Goal: Transaction & Acquisition: Purchase product/service

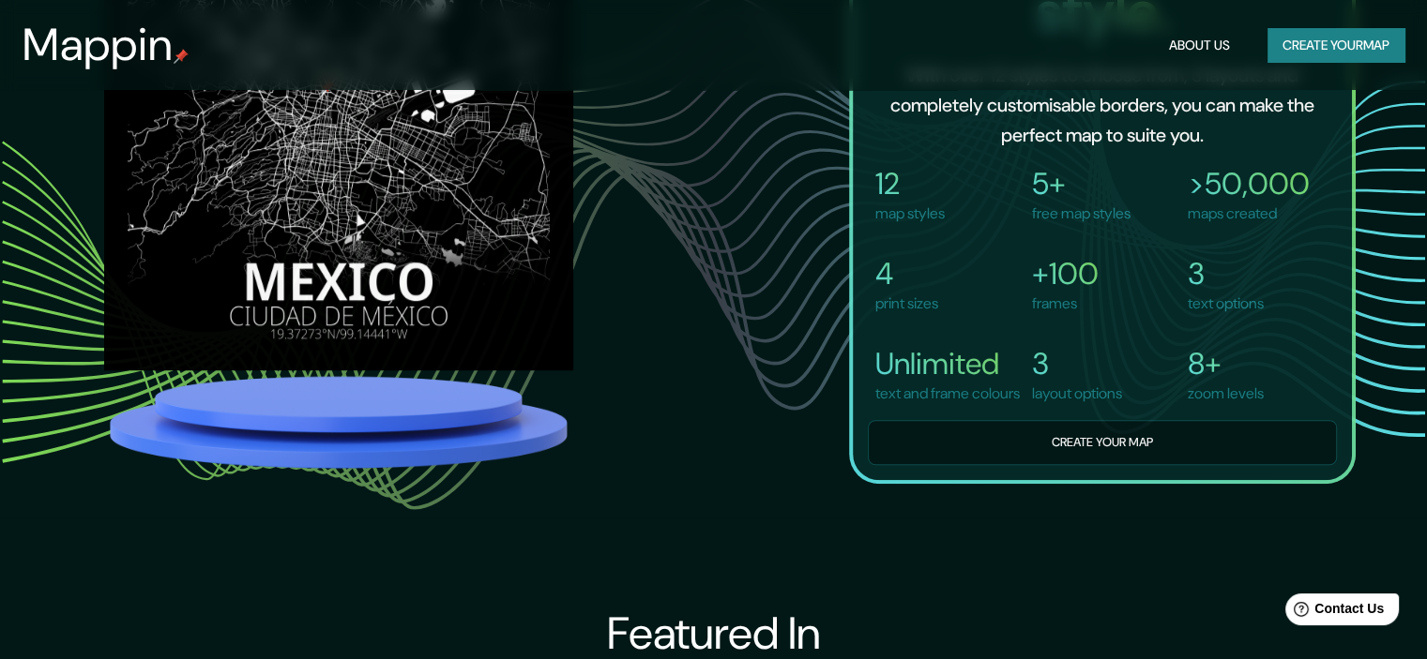
scroll to position [1313, 0]
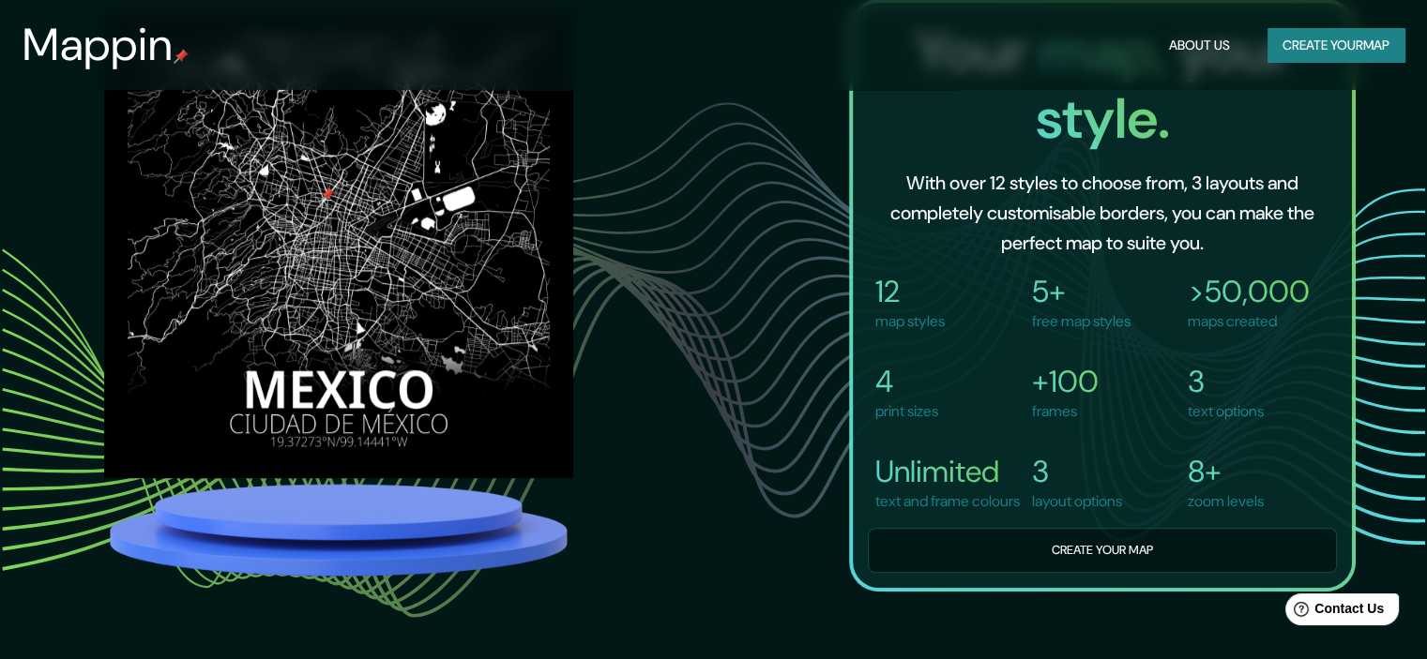
click at [1328, 37] on button "Create your map" at bounding box center [1335, 45] width 137 height 35
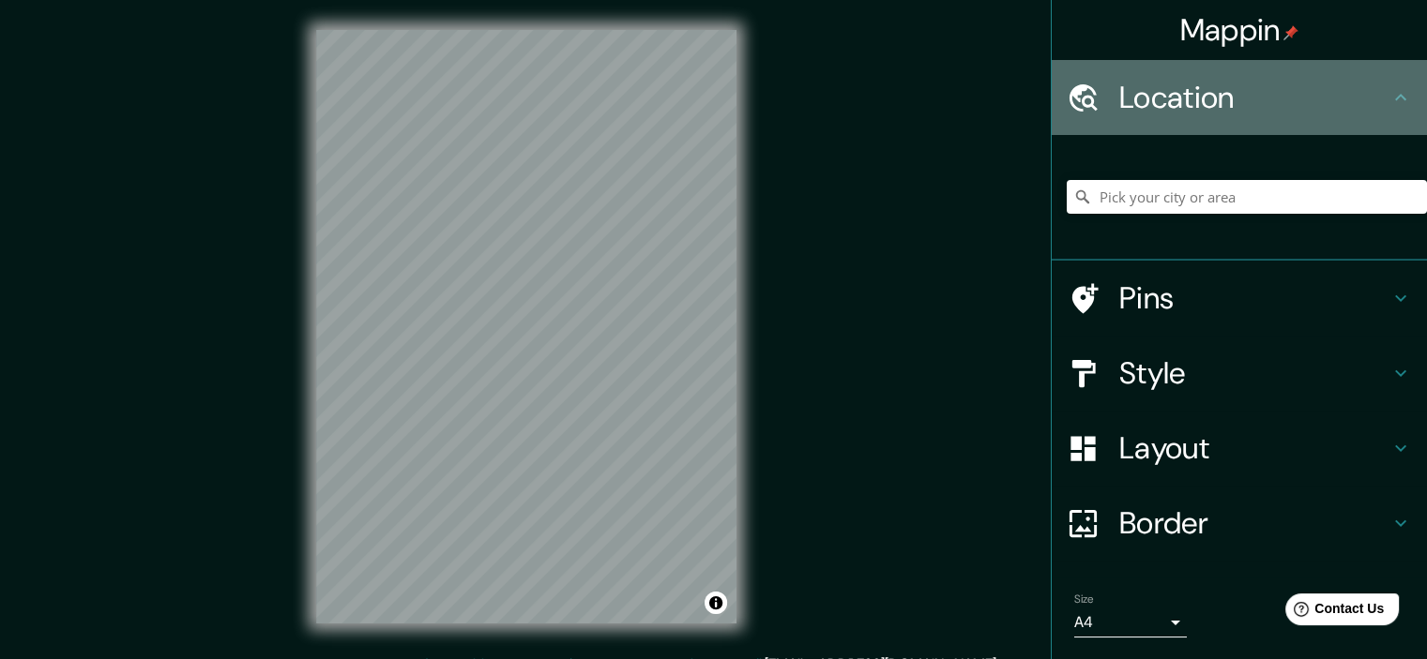
click at [1158, 105] on h4 "Location" at bounding box center [1254, 98] width 270 height 38
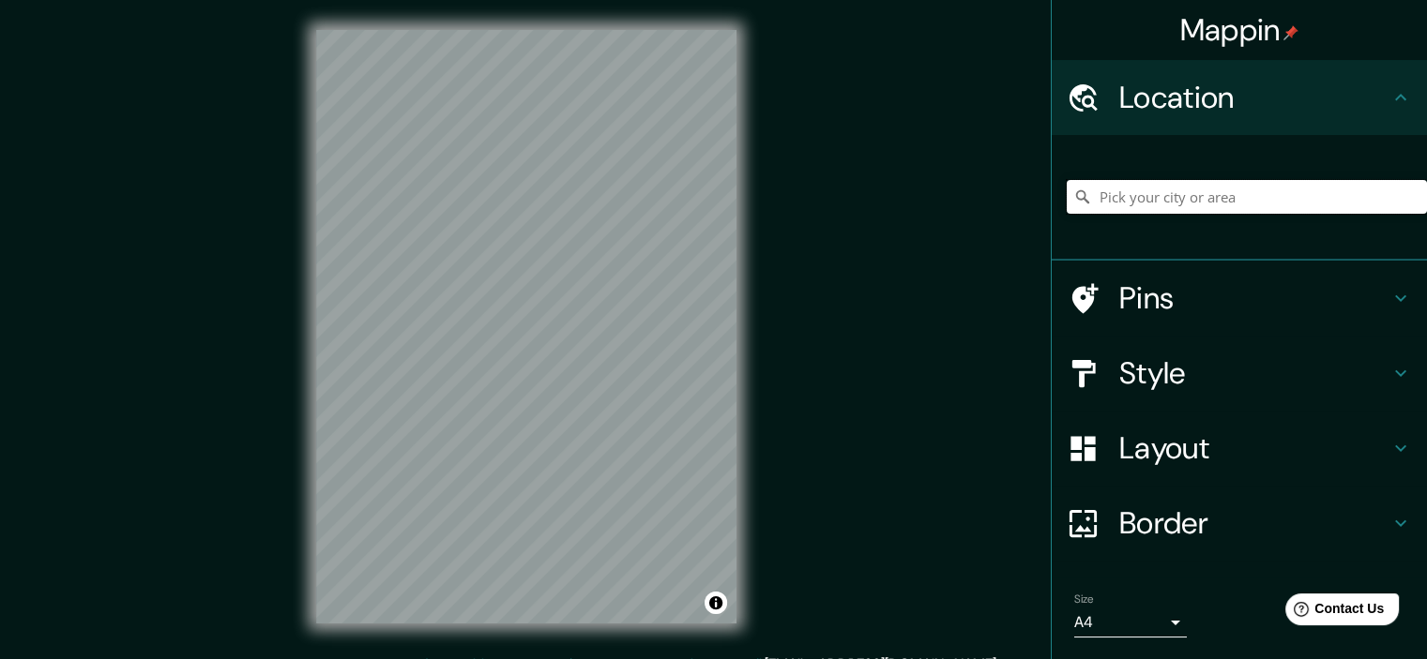
click at [1129, 204] on input "Pick your city or area" at bounding box center [1246, 197] width 360 height 34
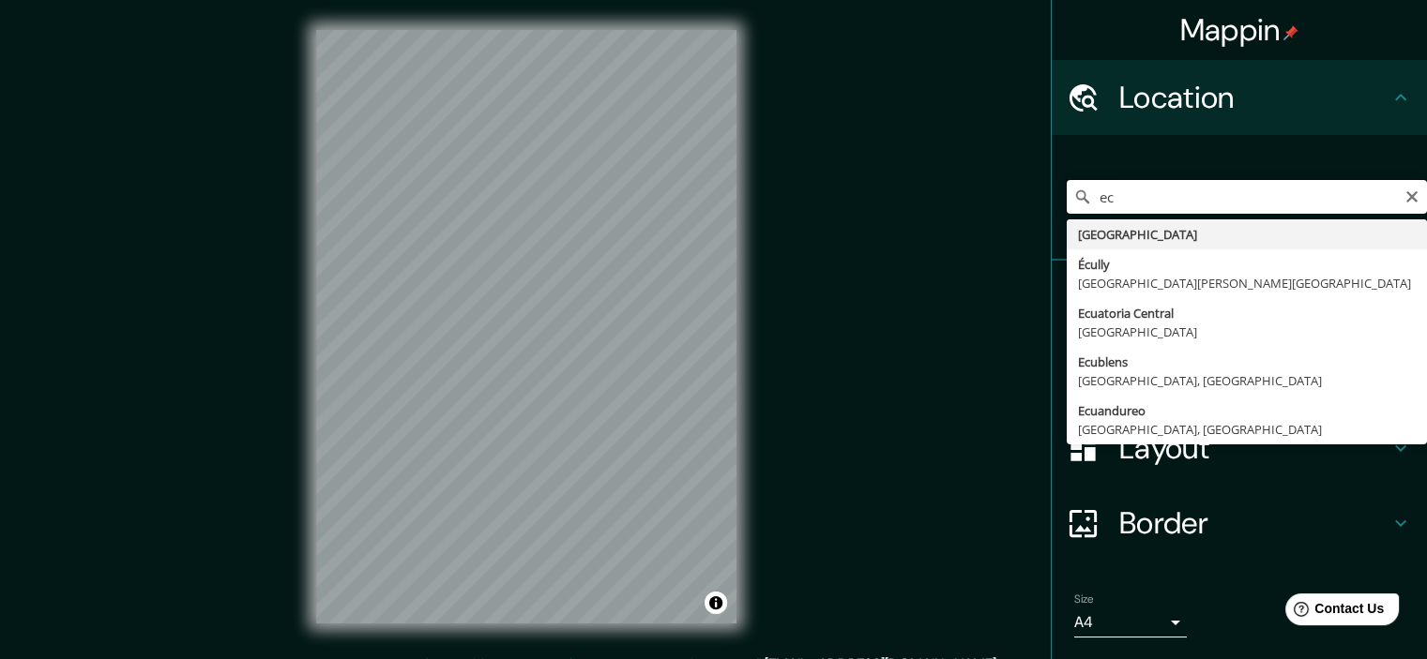
type input "e"
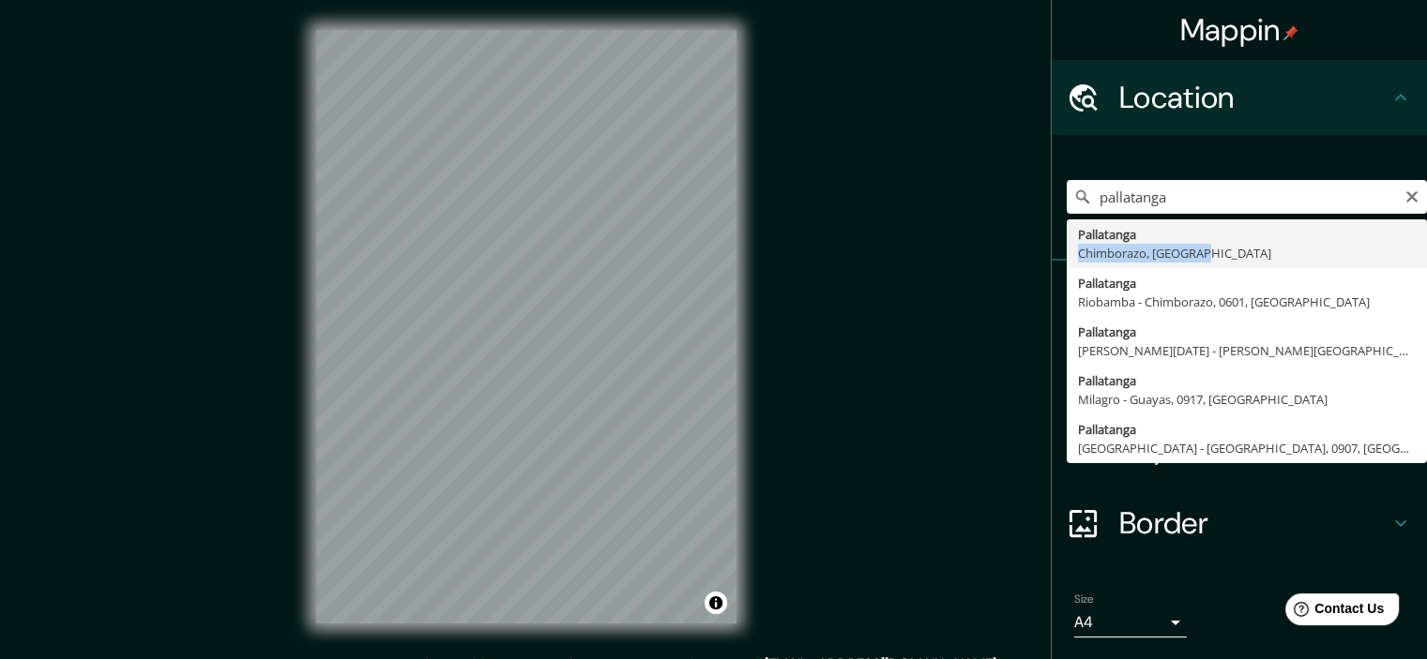
type input "Pallatanga, Chimborazo, Ecuador"
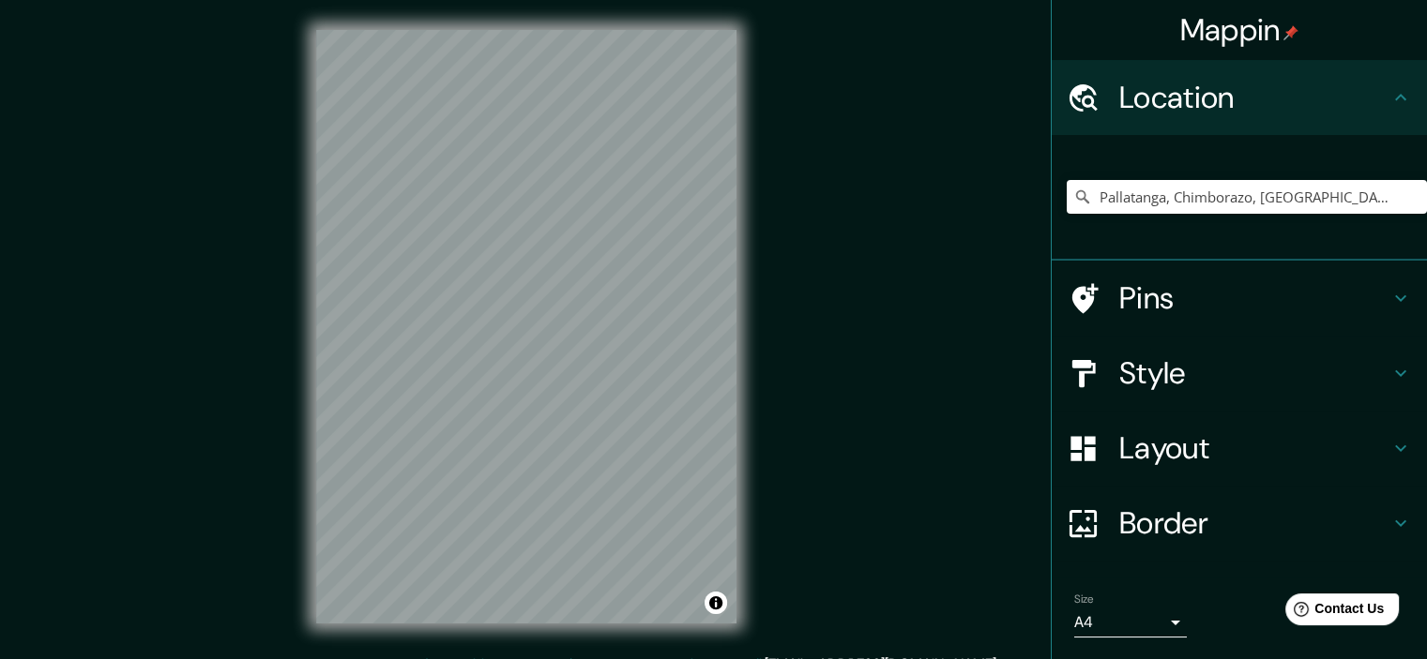
click at [1389, 445] on icon at bounding box center [1400, 448] width 23 height 23
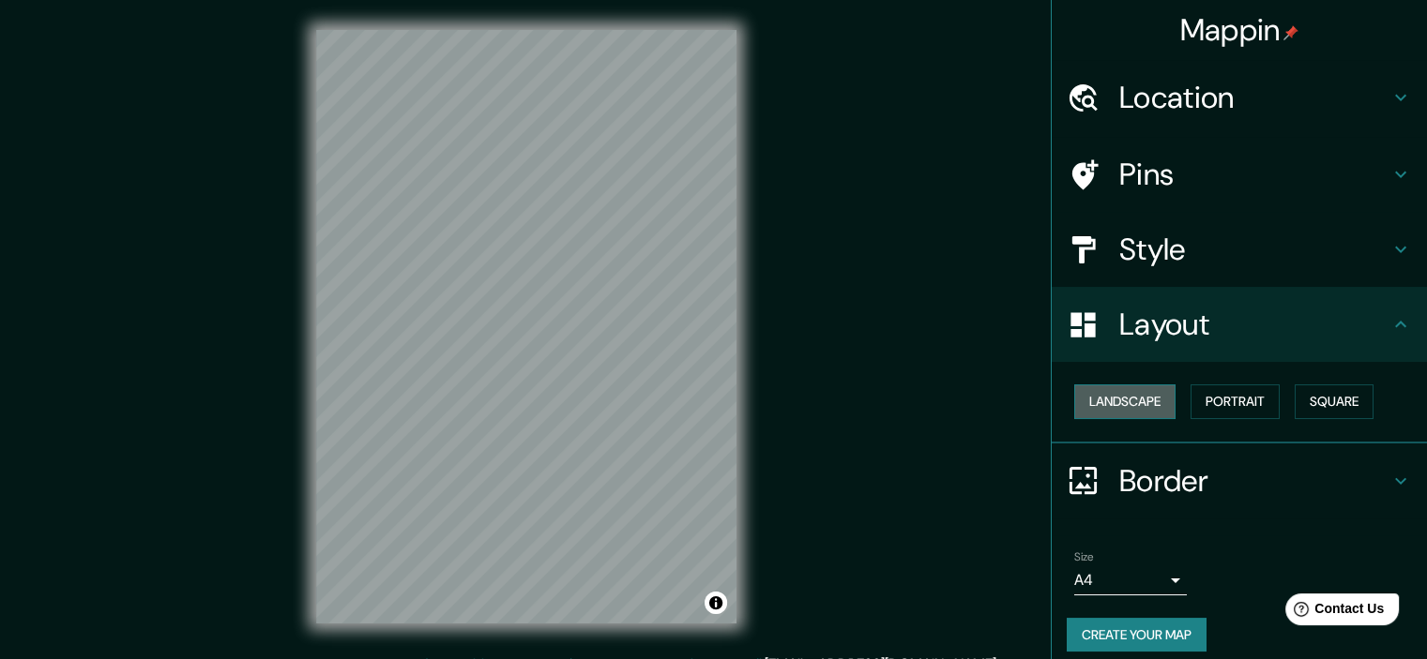
click at [1092, 403] on button "Landscape" at bounding box center [1124, 402] width 101 height 35
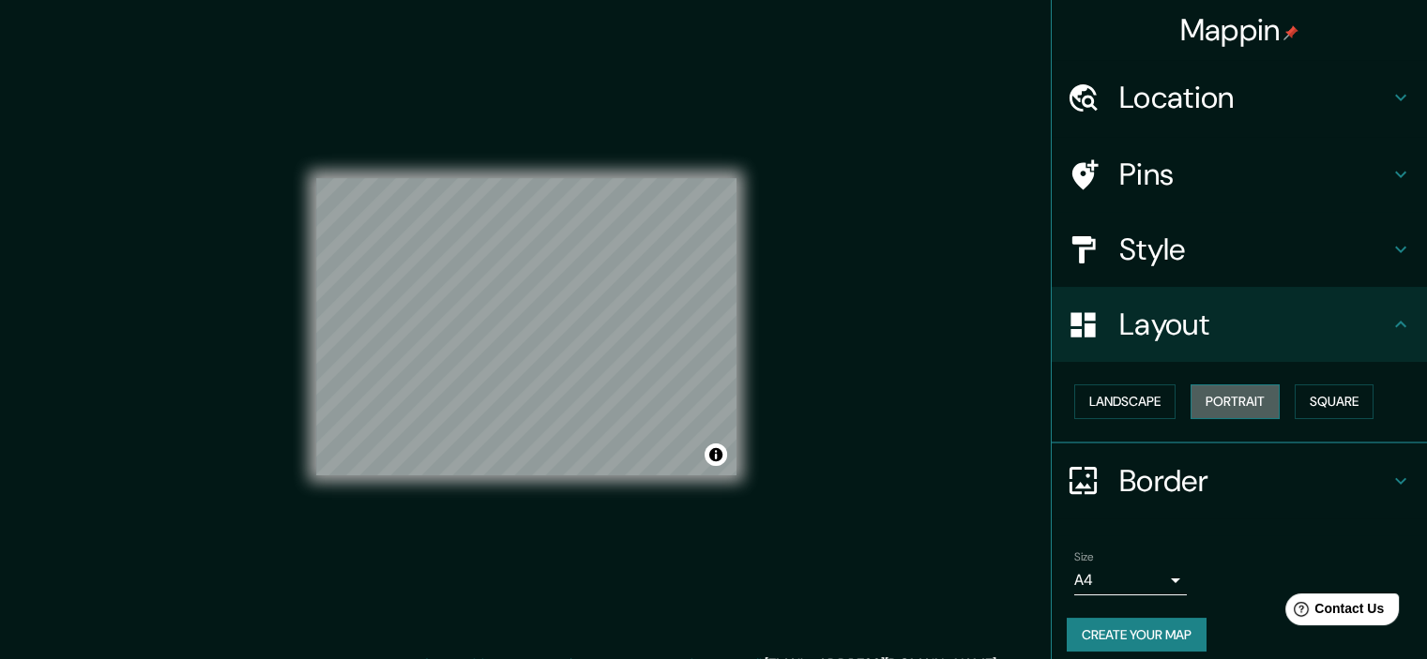
click at [1208, 402] on button "Portrait" at bounding box center [1234, 402] width 89 height 35
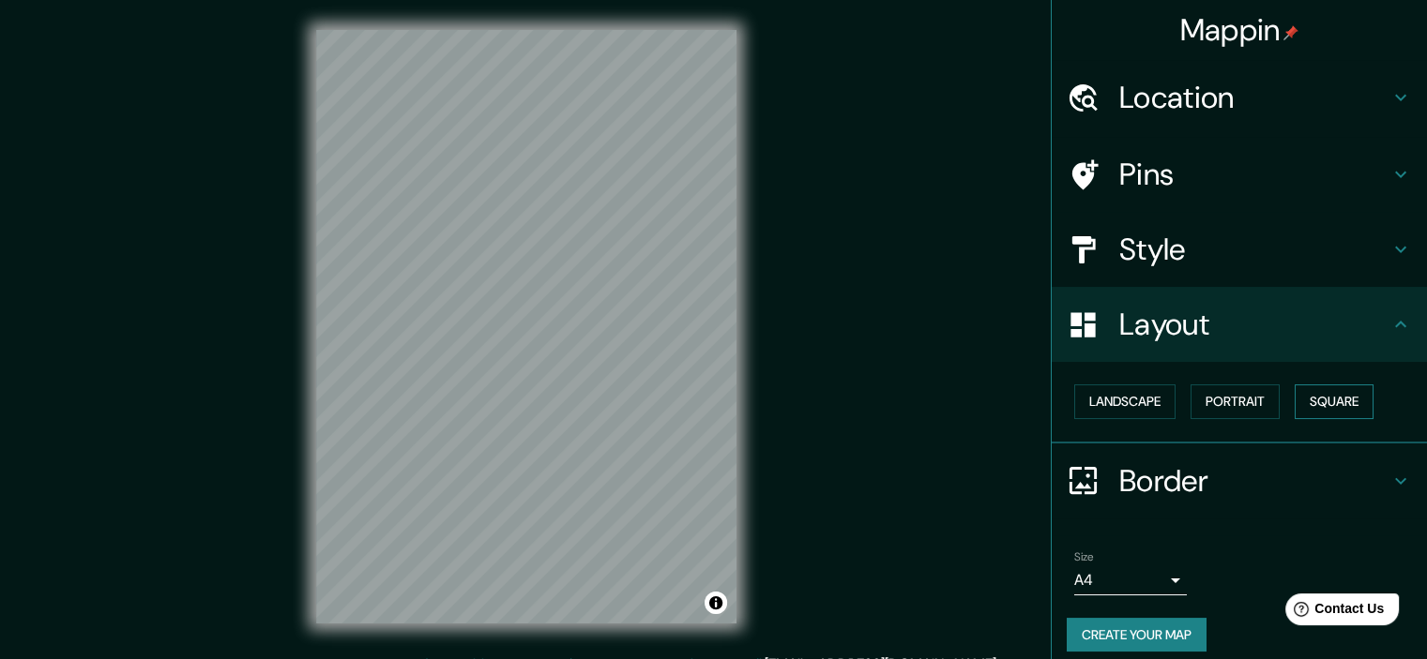
click at [1321, 404] on button "Square" at bounding box center [1333, 402] width 79 height 35
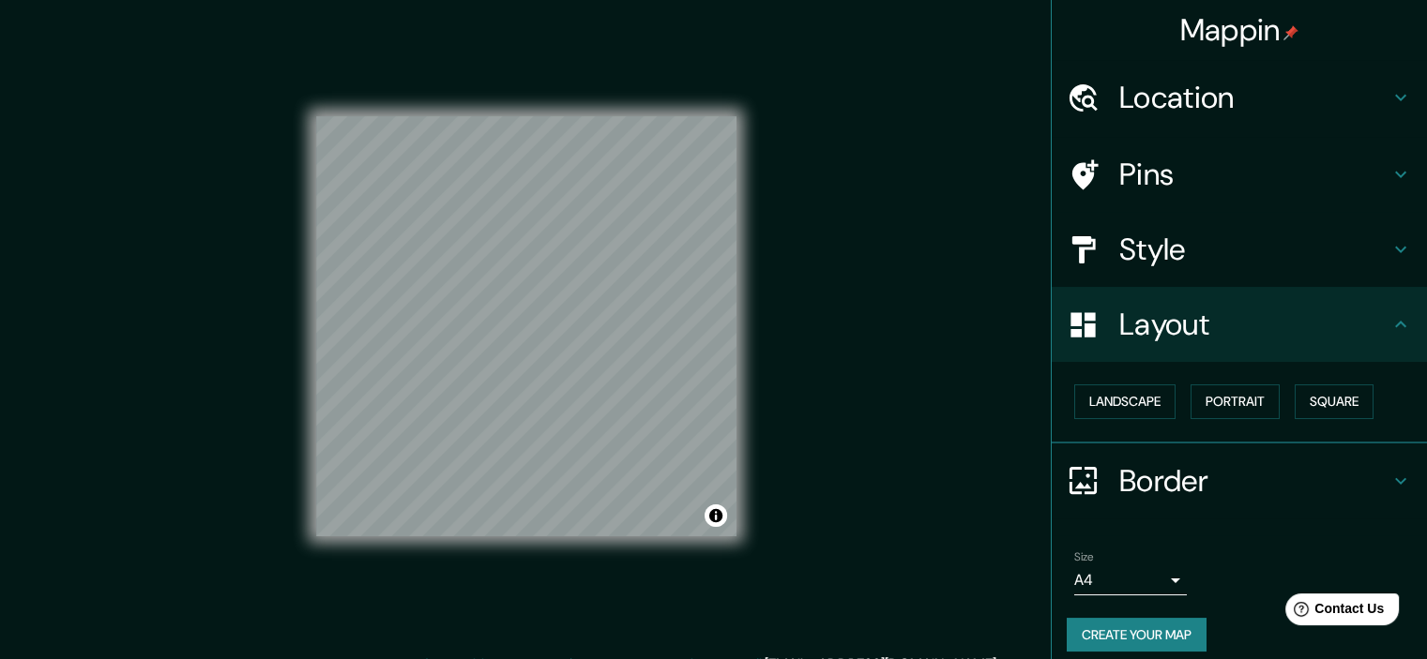
click at [1389, 479] on icon at bounding box center [1400, 481] width 23 height 23
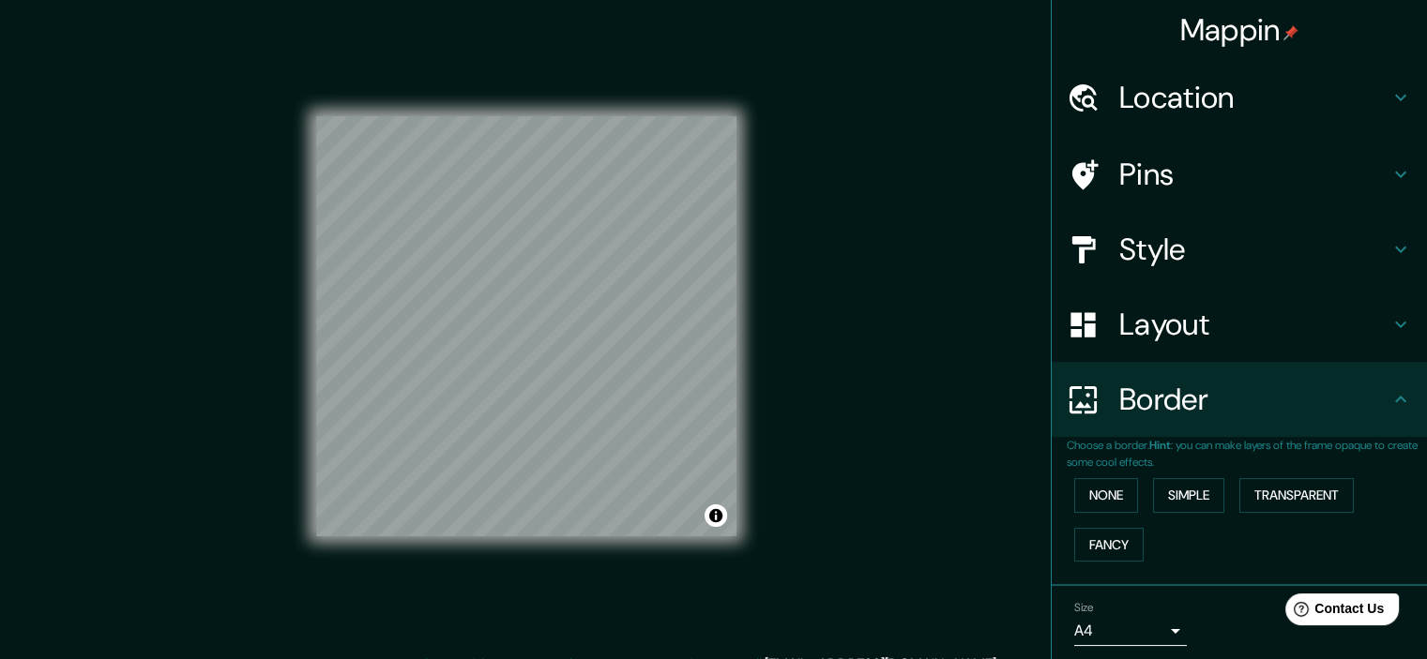
click at [1373, 244] on h4 "Style" at bounding box center [1254, 250] width 270 height 38
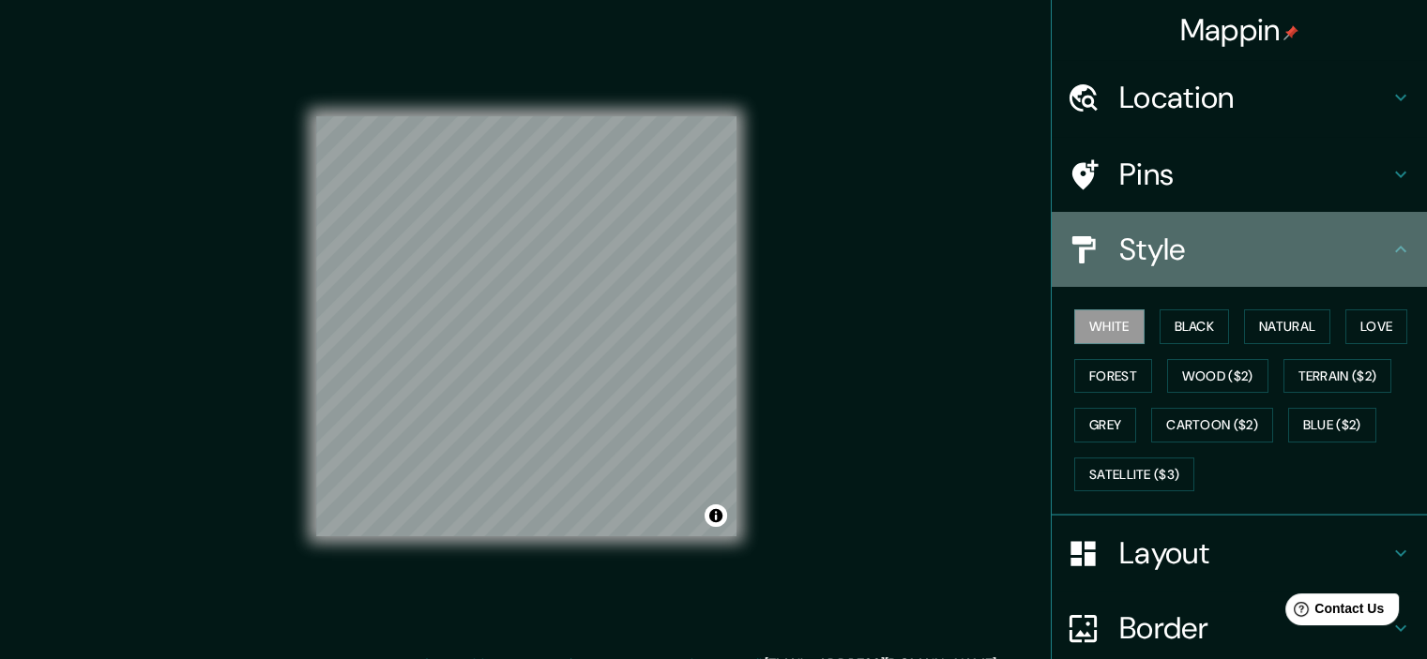
click at [1373, 244] on h4 "Style" at bounding box center [1254, 250] width 270 height 38
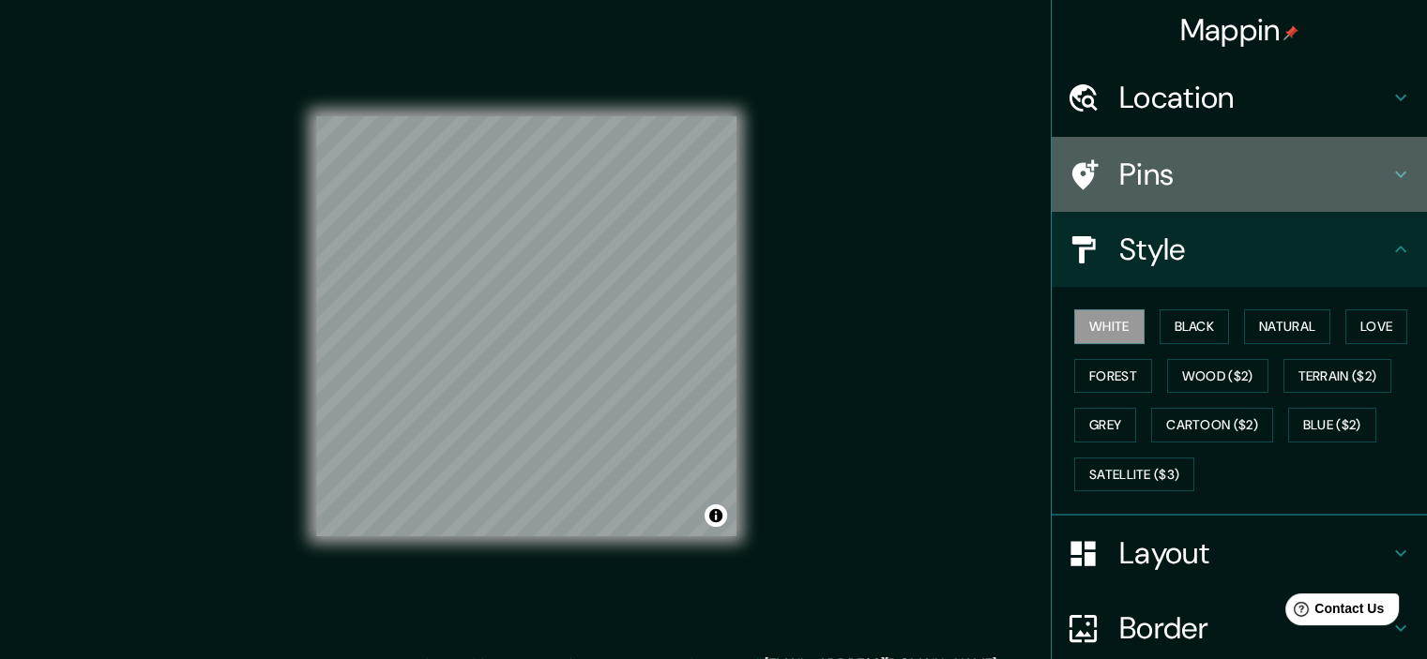
click at [1389, 179] on icon at bounding box center [1400, 174] width 23 height 23
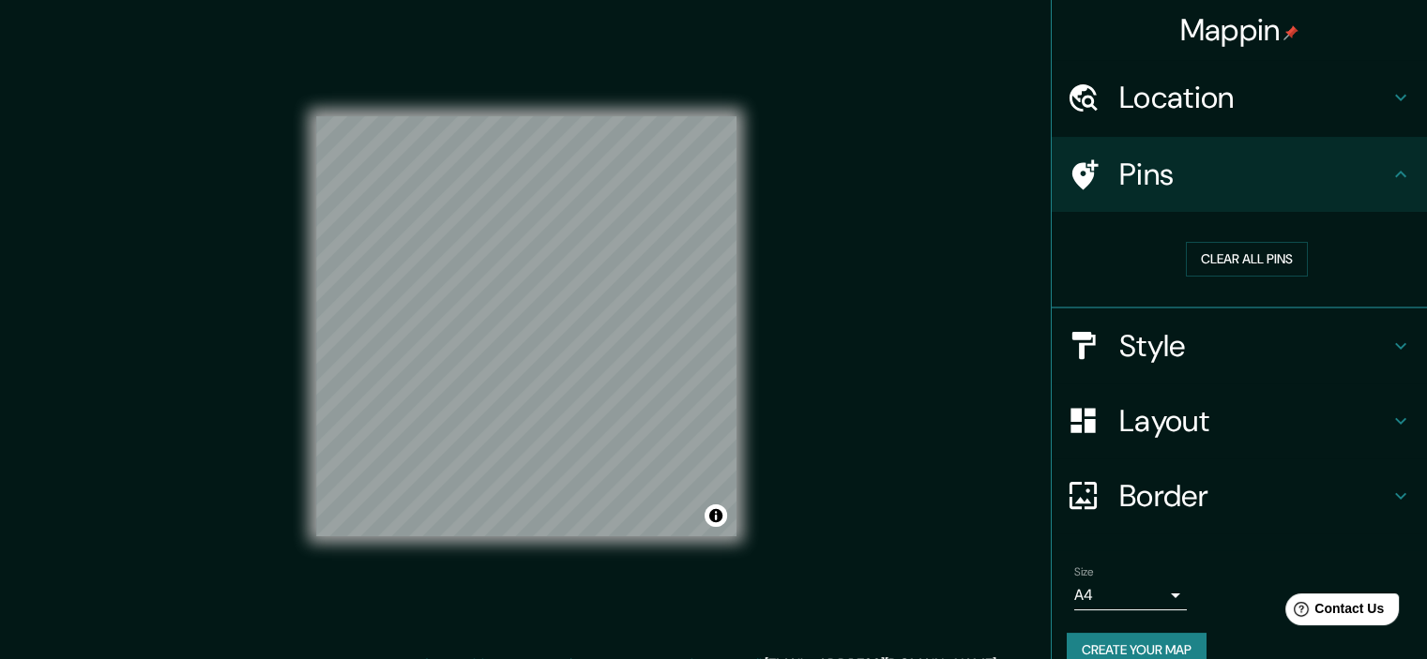
click at [1389, 172] on icon at bounding box center [1400, 174] width 23 height 23
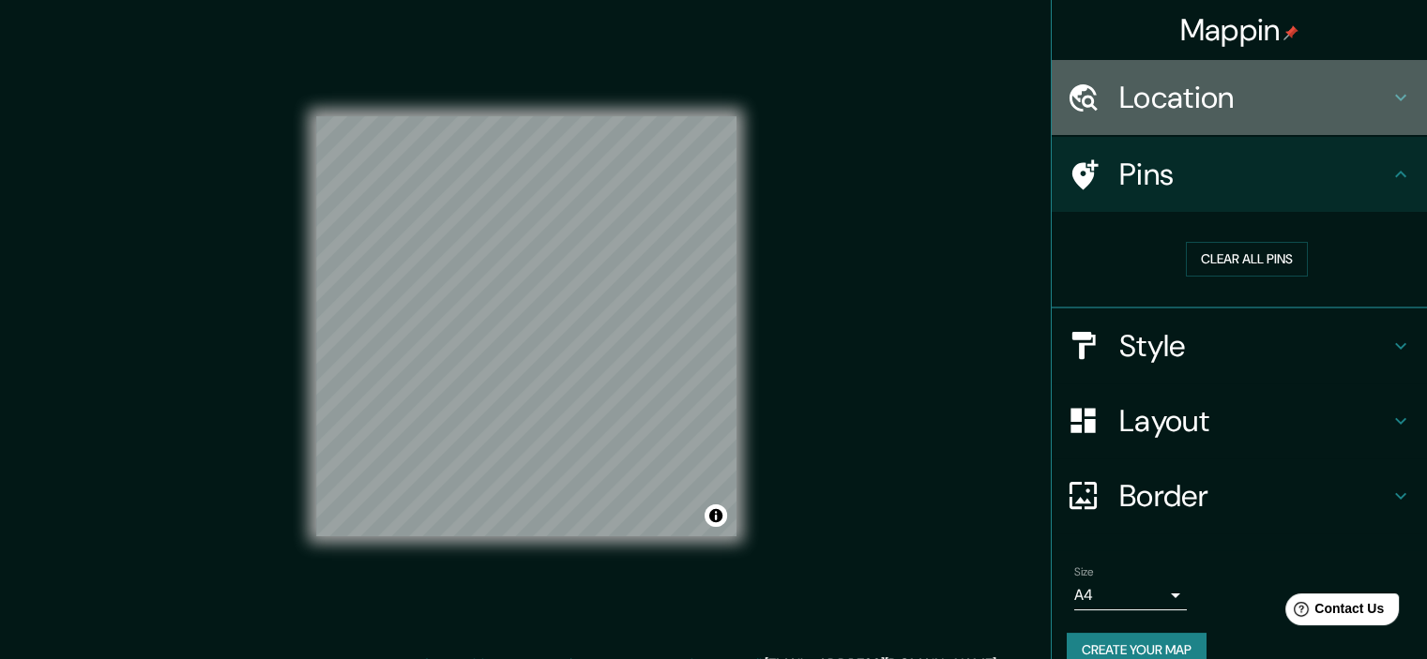
click at [1383, 114] on div "Location" at bounding box center [1238, 97] width 375 height 75
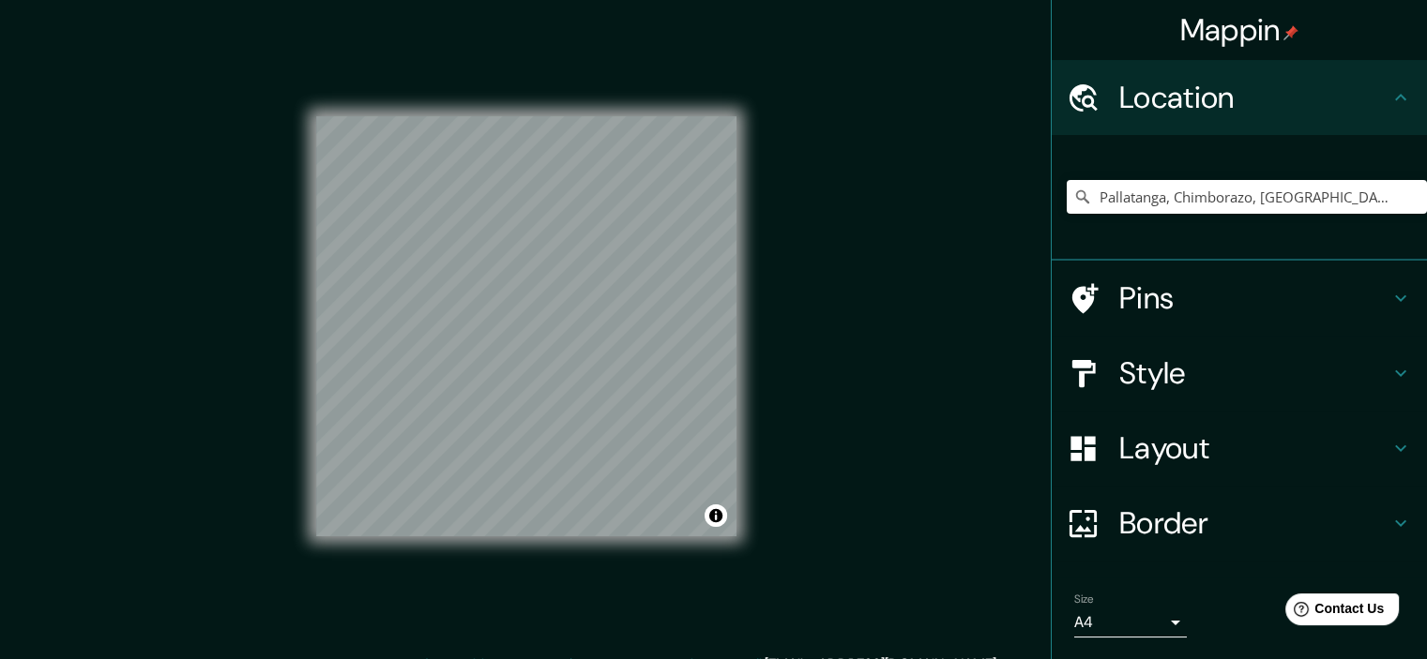
click at [1389, 106] on icon at bounding box center [1400, 97] width 23 height 23
click at [464, 381] on div at bounding box center [471, 374] width 15 height 15
click at [1389, 442] on icon at bounding box center [1400, 448] width 23 height 23
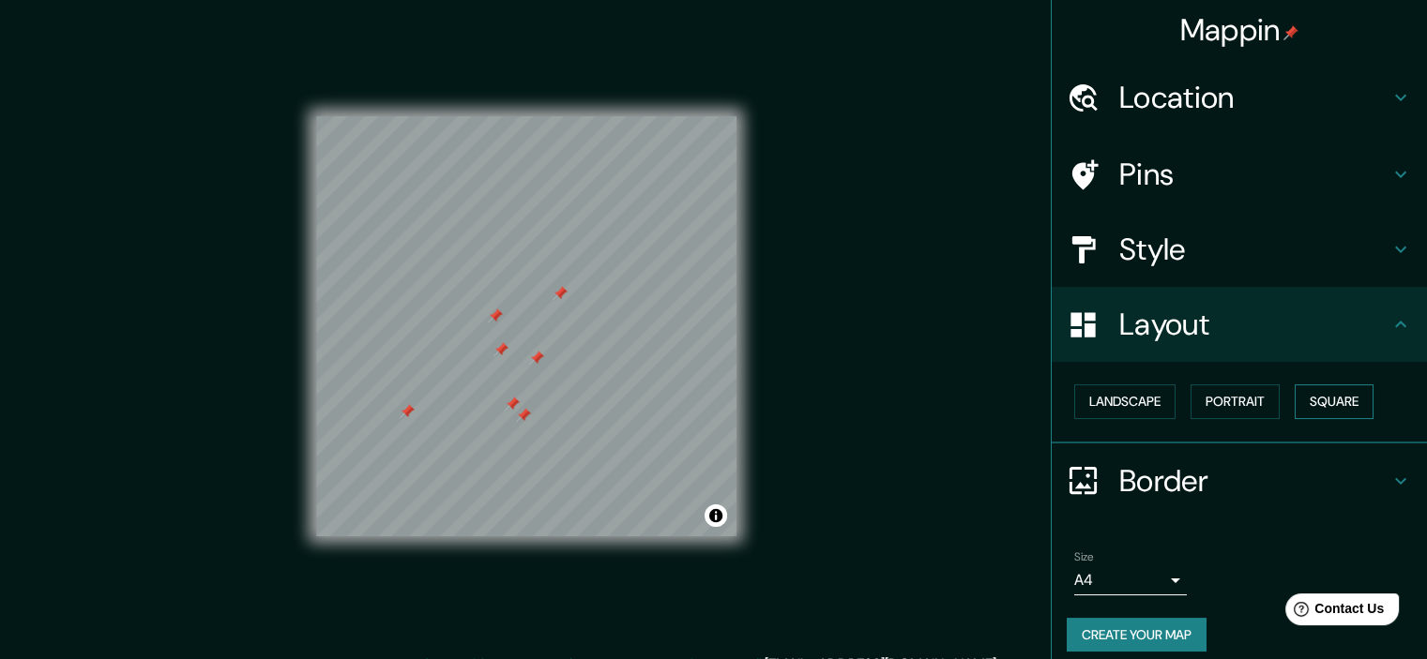
click at [1332, 401] on button "Square" at bounding box center [1333, 402] width 79 height 35
drag, startPoint x: 1216, startPoint y: 400, endPoint x: 1096, endPoint y: 402, distance: 120.1
click at [1215, 400] on button "Portrait" at bounding box center [1234, 402] width 89 height 35
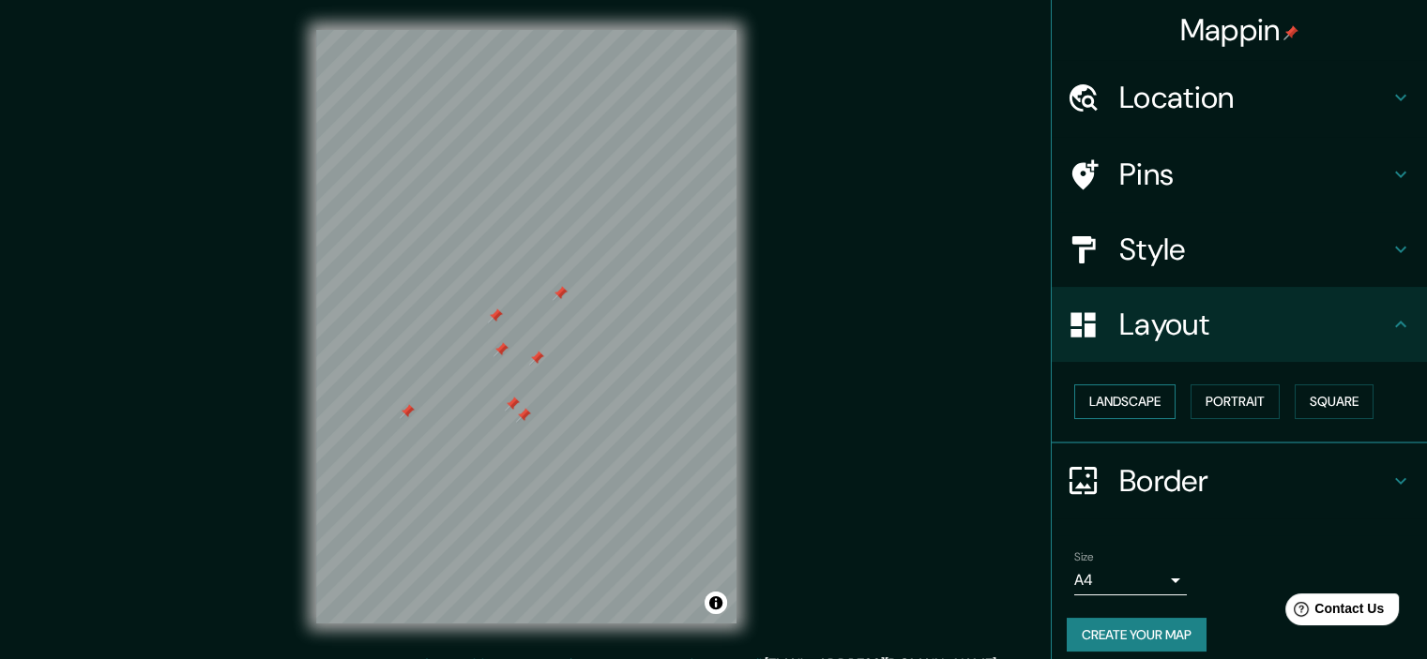
click at [1092, 402] on button "Landscape" at bounding box center [1124, 402] width 101 height 35
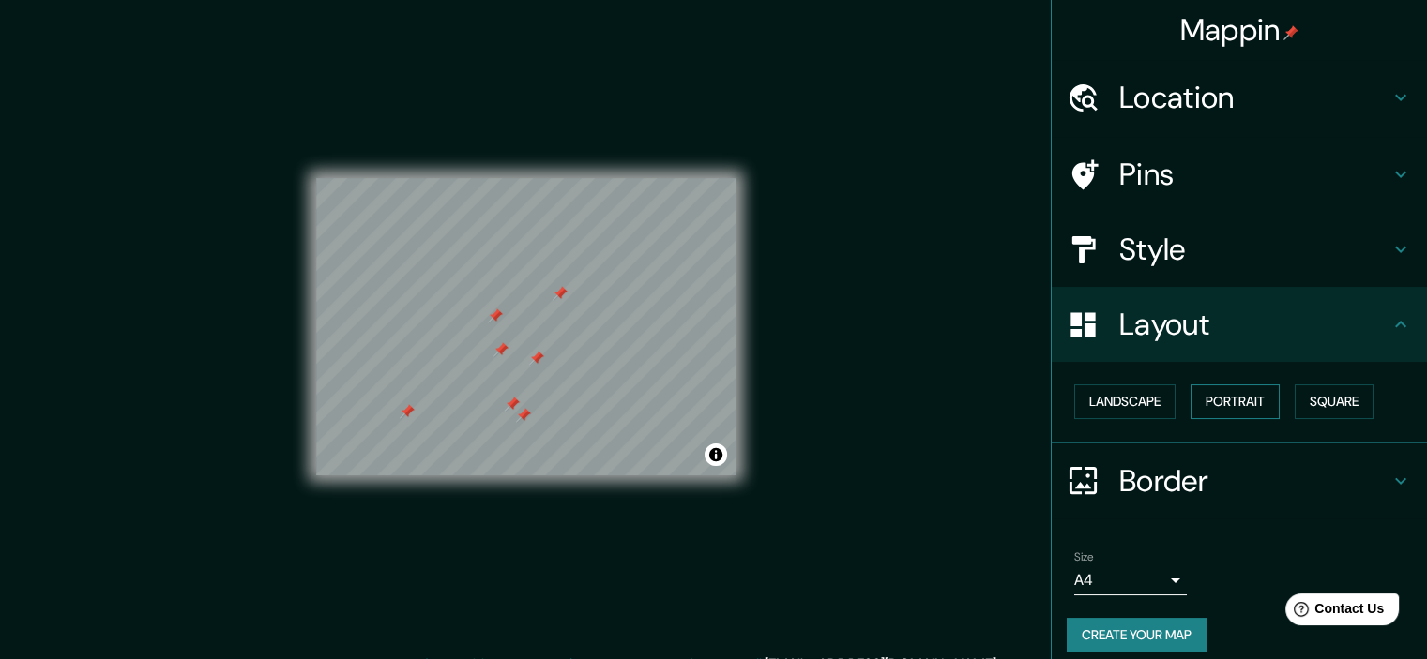
click at [1238, 401] on button "Portrait" at bounding box center [1234, 402] width 89 height 35
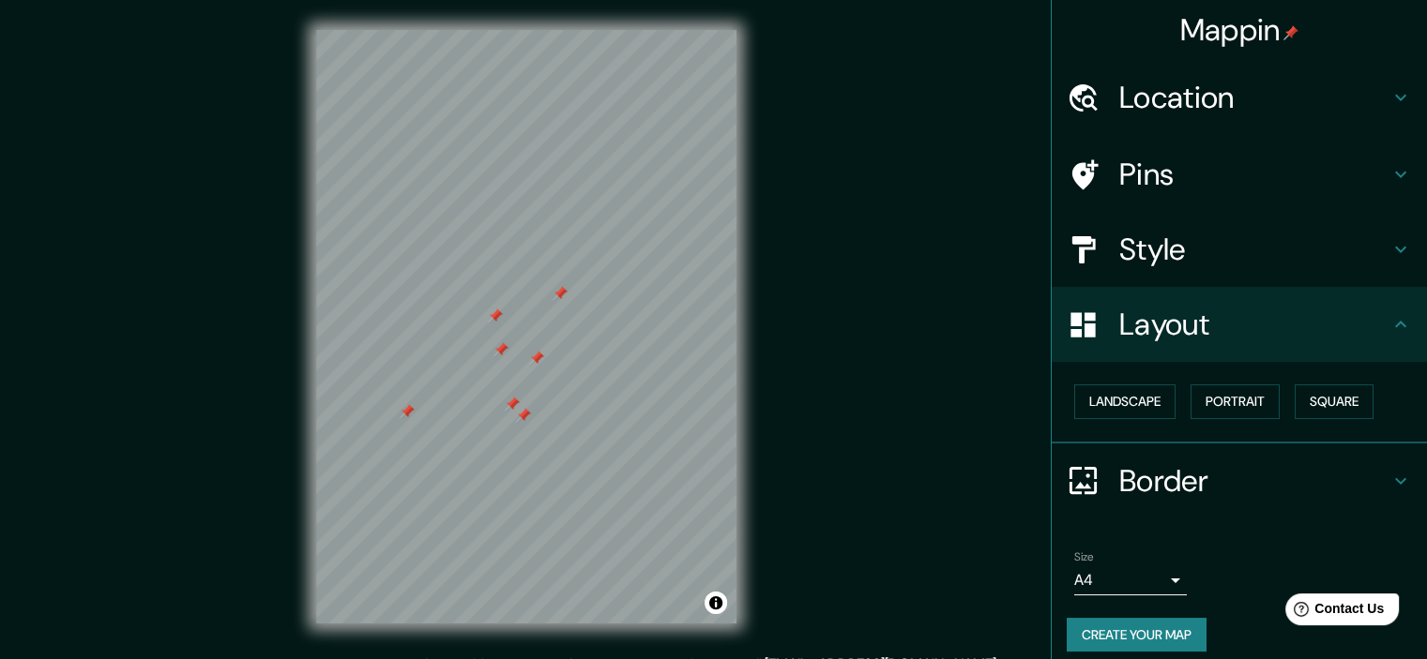
scroll to position [13, 0]
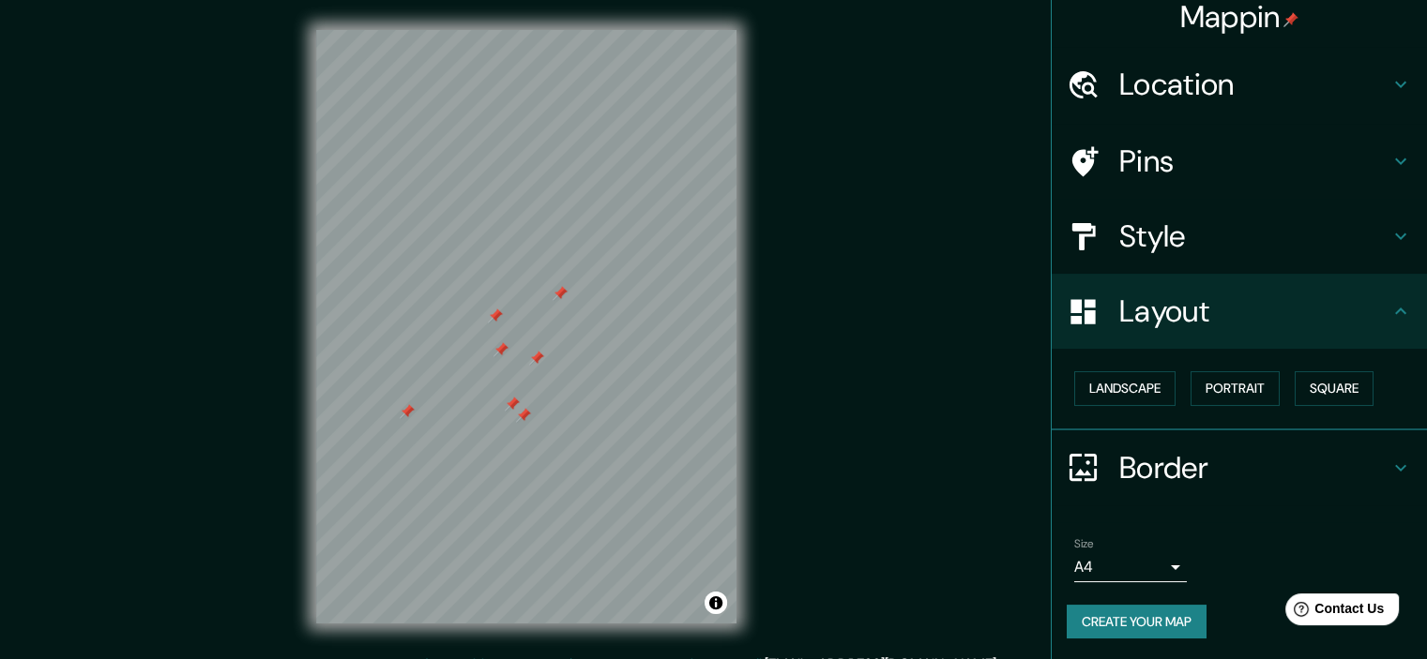
click at [1137, 628] on button "Create your map" at bounding box center [1136, 622] width 140 height 35
